Goal: Information Seeking & Learning: Learn about a topic

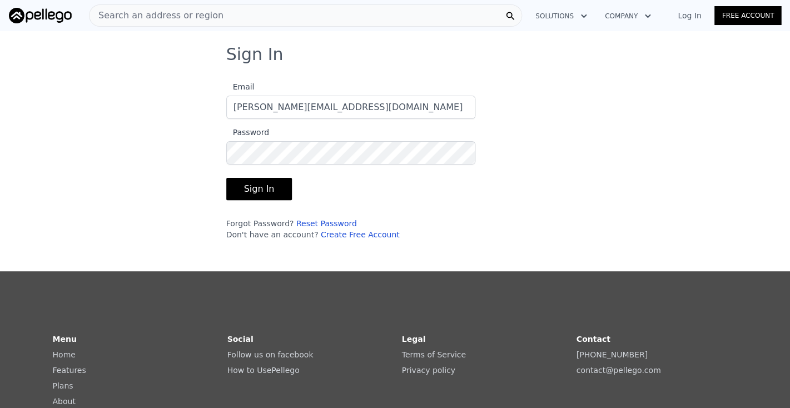
type input "[PERSON_NAME][EMAIL_ADDRESS][DOMAIN_NAME]"
click at [248, 192] on button "Sign In" at bounding box center [259, 189] width 66 height 22
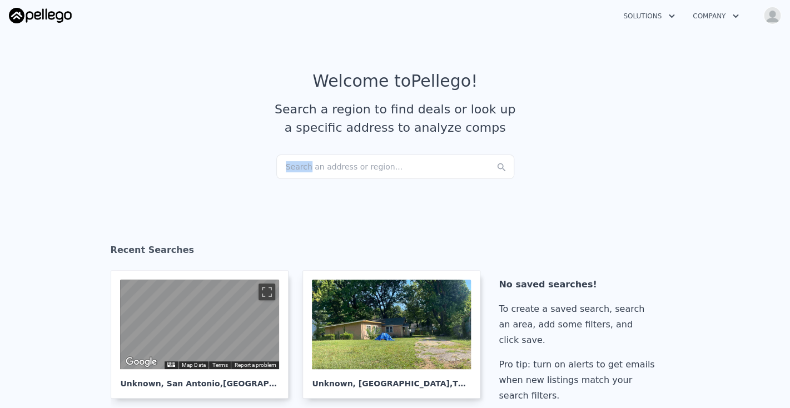
click at [295, 166] on div "Search an address or region..." at bounding box center [395, 167] width 238 height 24
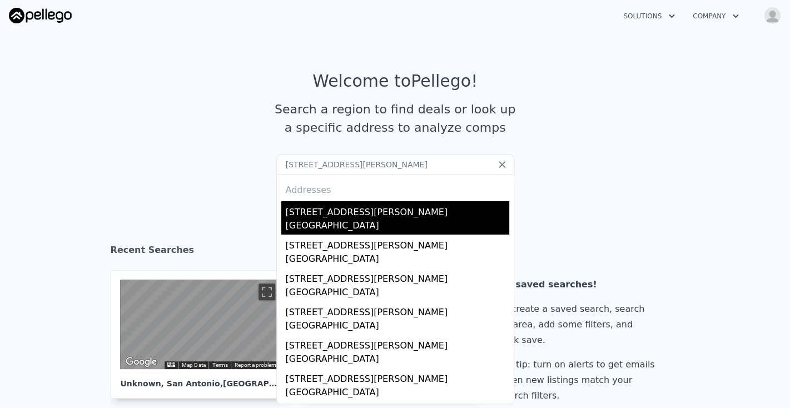
type input "[STREET_ADDRESS][PERSON_NAME]"
click at [350, 216] on div "[STREET_ADDRESS][PERSON_NAME]" at bounding box center [397, 210] width 223 height 18
